Goal: Register for event/course

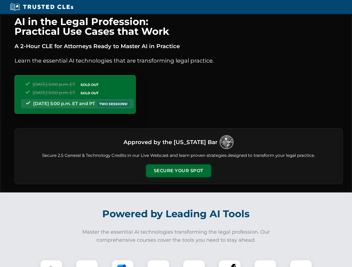
click at [178, 171] on button "Secure Your Spot" at bounding box center [178, 171] width 65 height 13
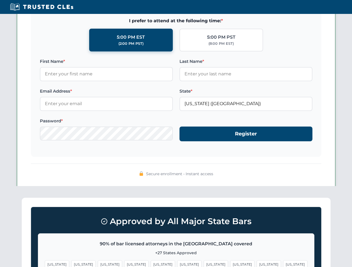
click at [177, 264] on span "[US_STATE]" at bounding box center [189, 265] width 24 height 8
click at [204, 264] on span "[US_STATE]" at bounding box center [216, 265] width 24 height 8
click at [256, 264] on span "[US_STATE]" at bounding box center [268, 265] width 24 height 8
